Goal: Find specific page/section: Find specific page/section

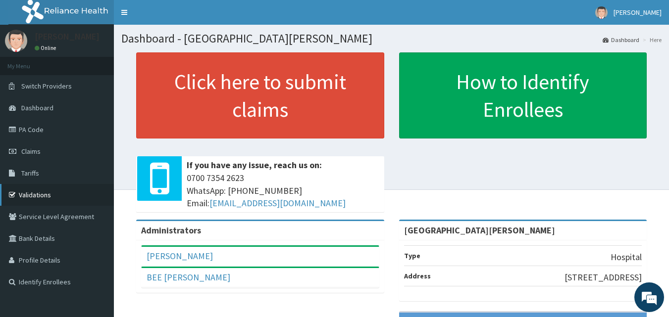
click at [34, 199] on link "Validations" at bounding box center [57, 195] width 114 height 22
click at [36, 129] on link "PA Code" at bounding box center [57, 130] width 114 height 22
